Goal: Information Seeking & Learning: Learn about a topic

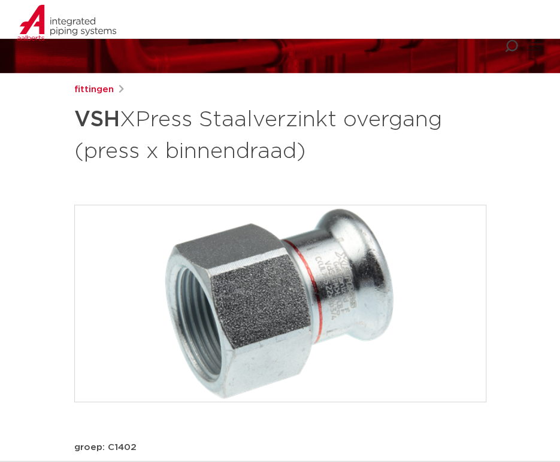
scroll to position [39, 0]
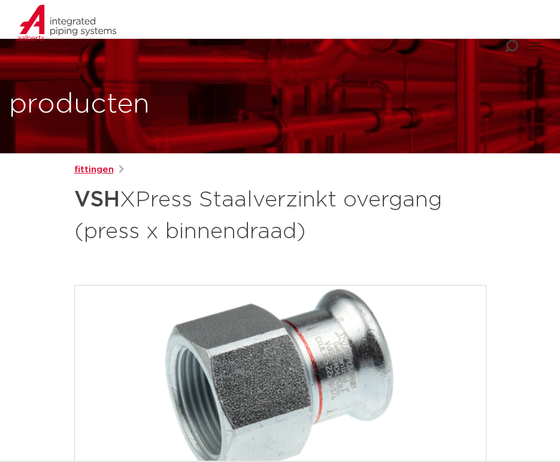
click at [91, 173] on link "fittingen" at bounding box center [93, 170] width 39 height 14
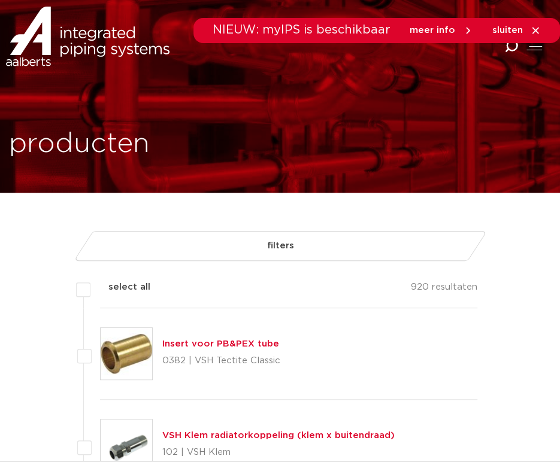
click at [175, 238] on link "filters" at bounding box center [279, 246] width 413 height 30
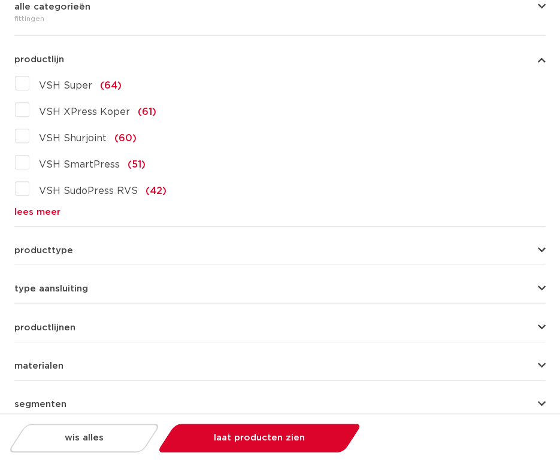
scroll to position [159, 0]
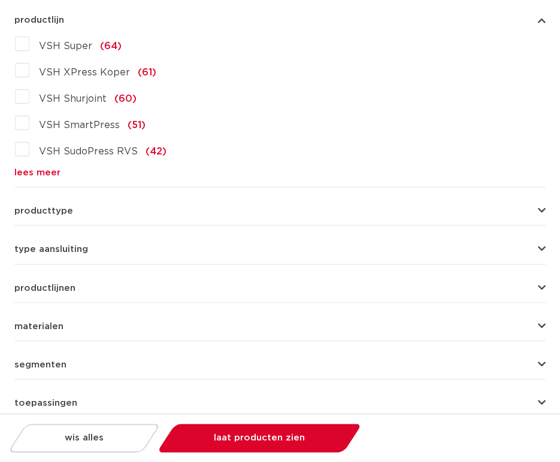
click at [56, 249] on span "type aansluiting" at bounding box center [51, 249] width 74 height 9
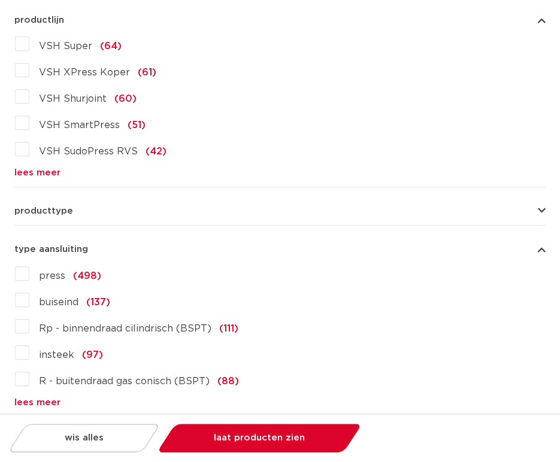
click at [42, 269] on label "press (498)" at bounding box center [65, 273] width 72 height 19
click at [0, 0] on input "press (498)" at bounding box center [0, 0] width 0 height 0
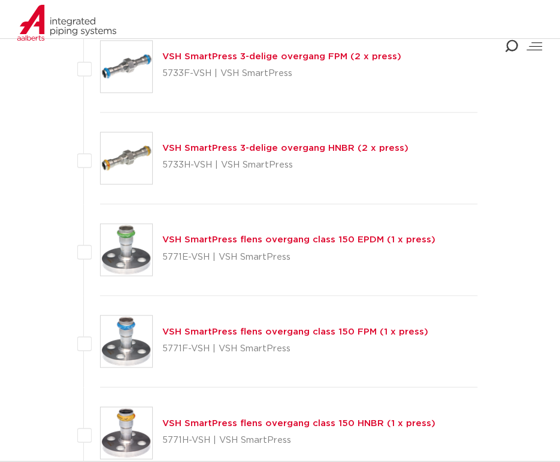
scroll to position [4309, 0]
